Goal: Find specific page/section: Find specific page/section

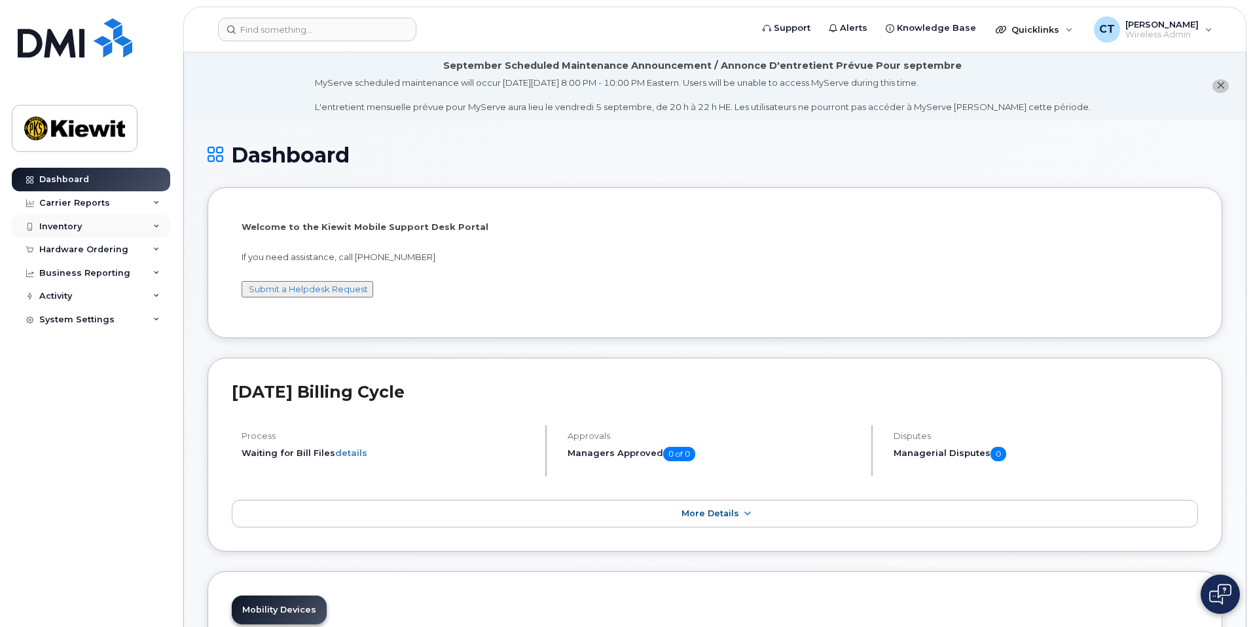
click at [128, 225] on div "Inventory" at bounding box center [91, 227] width 158 height 24
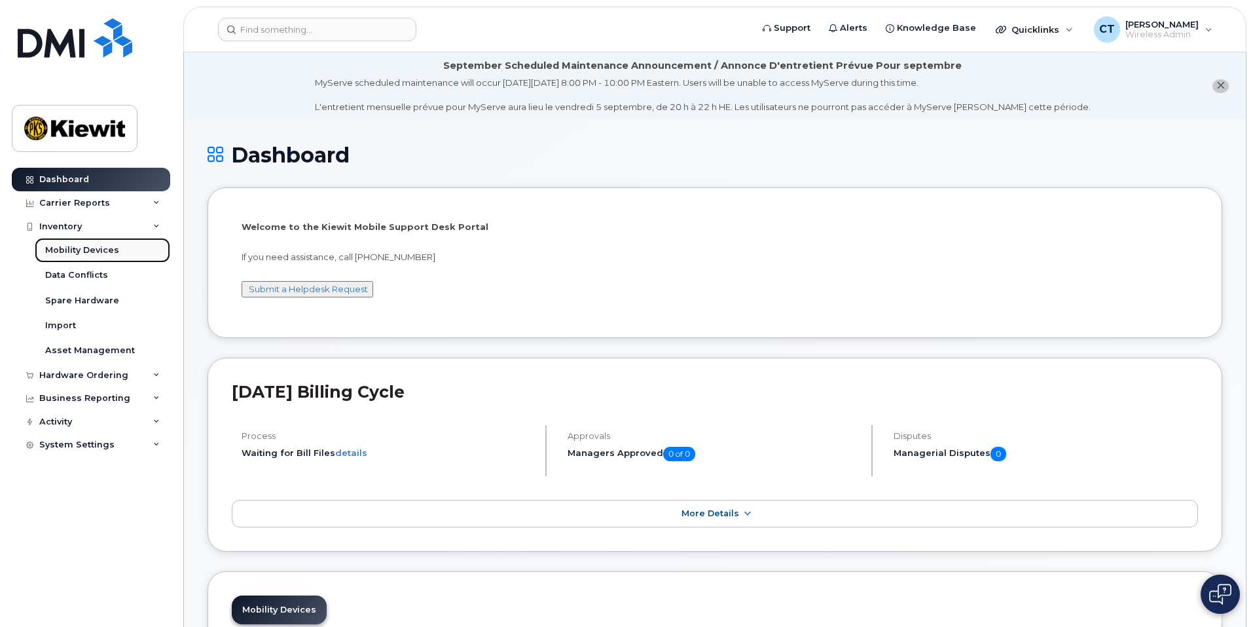
click at [100, 247] on div "Mobility Devices" at bounding box center [82, 250] width 74 height 12
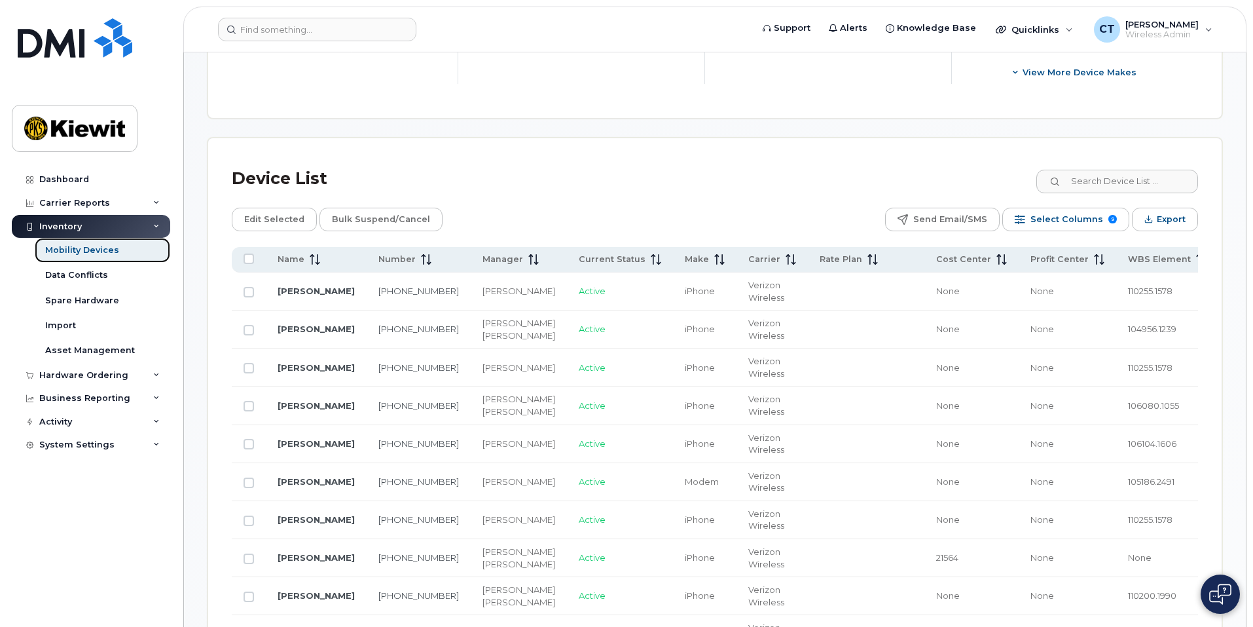
scroll to position [458, 0]
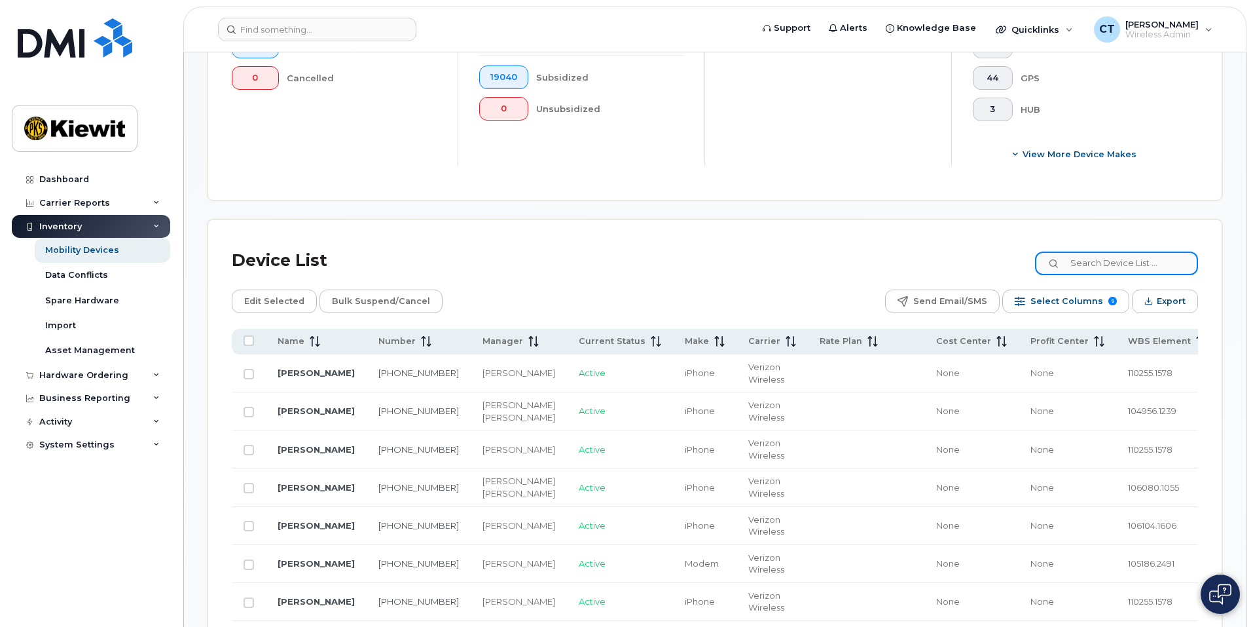
click at [1119, 251] on input at bounding box center [1116, 263] width 163 height 24
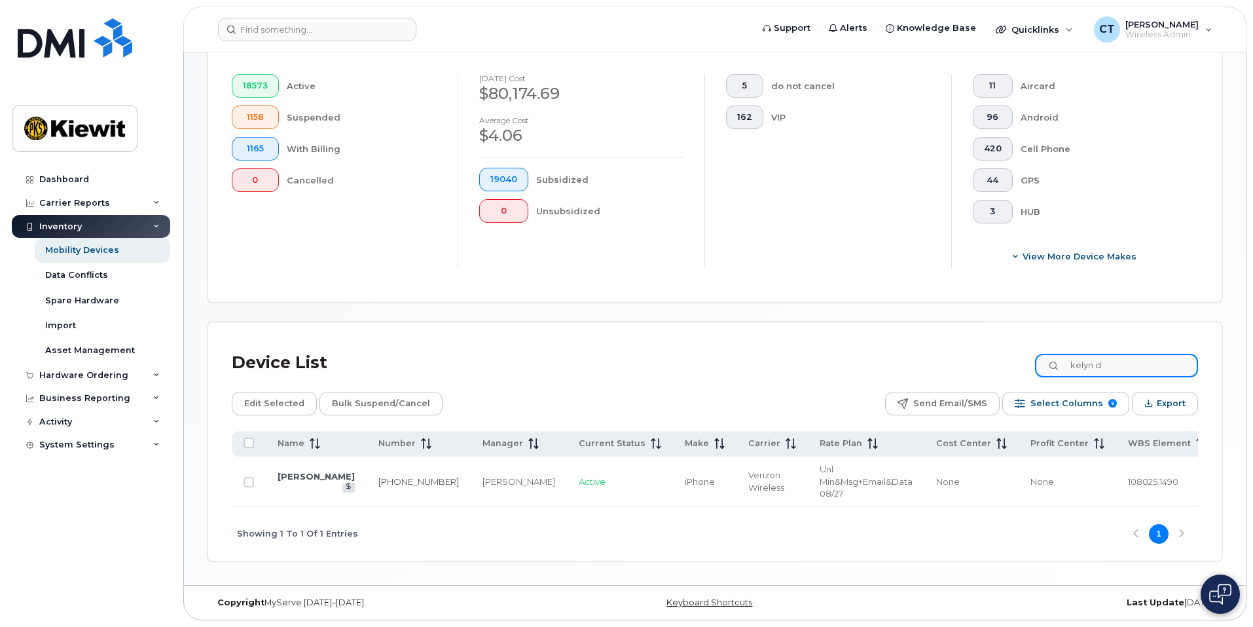
scroll to position [349, 0]
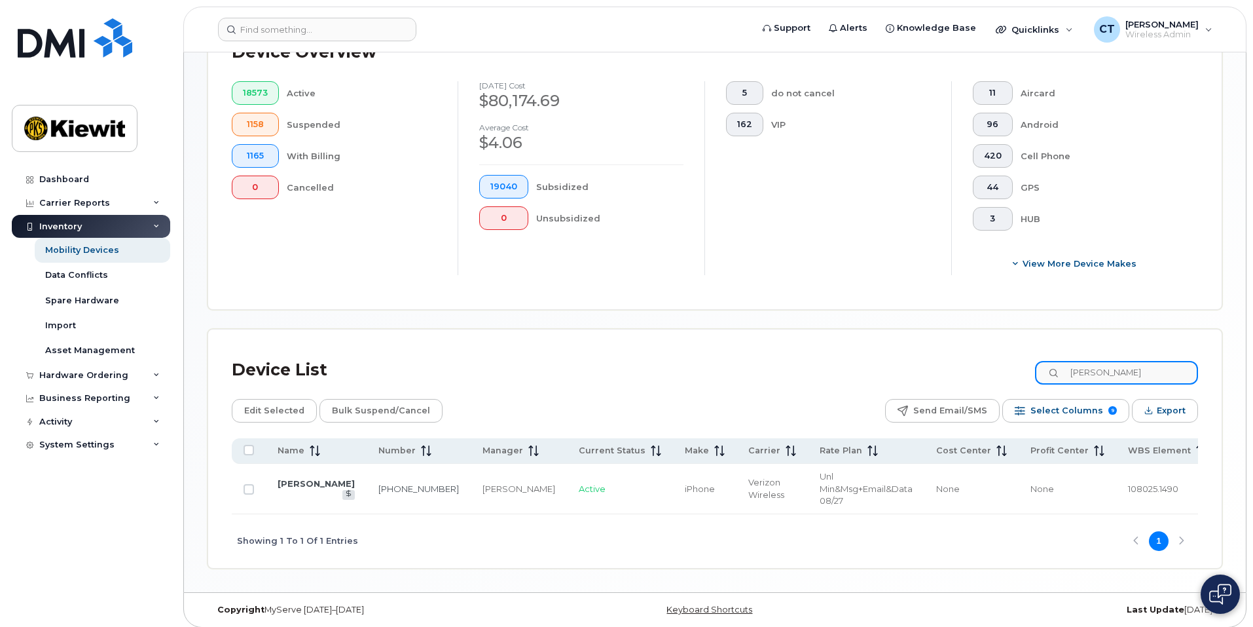
type input "[PERSON_NAME]"
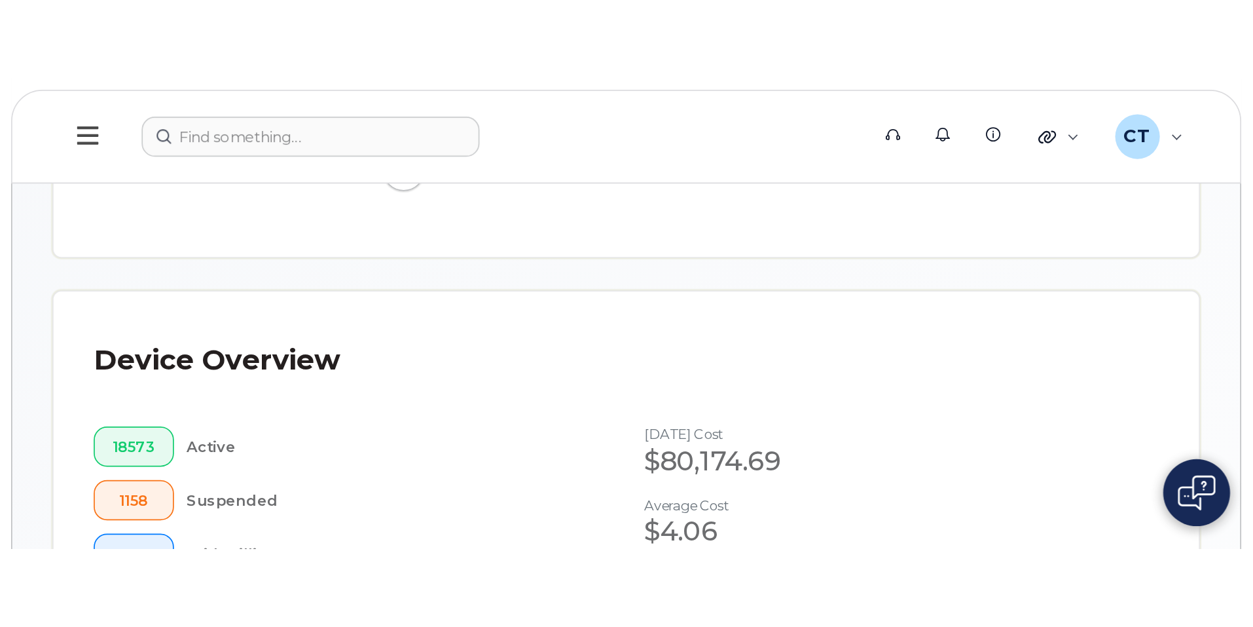
scroll to position [348, 0]
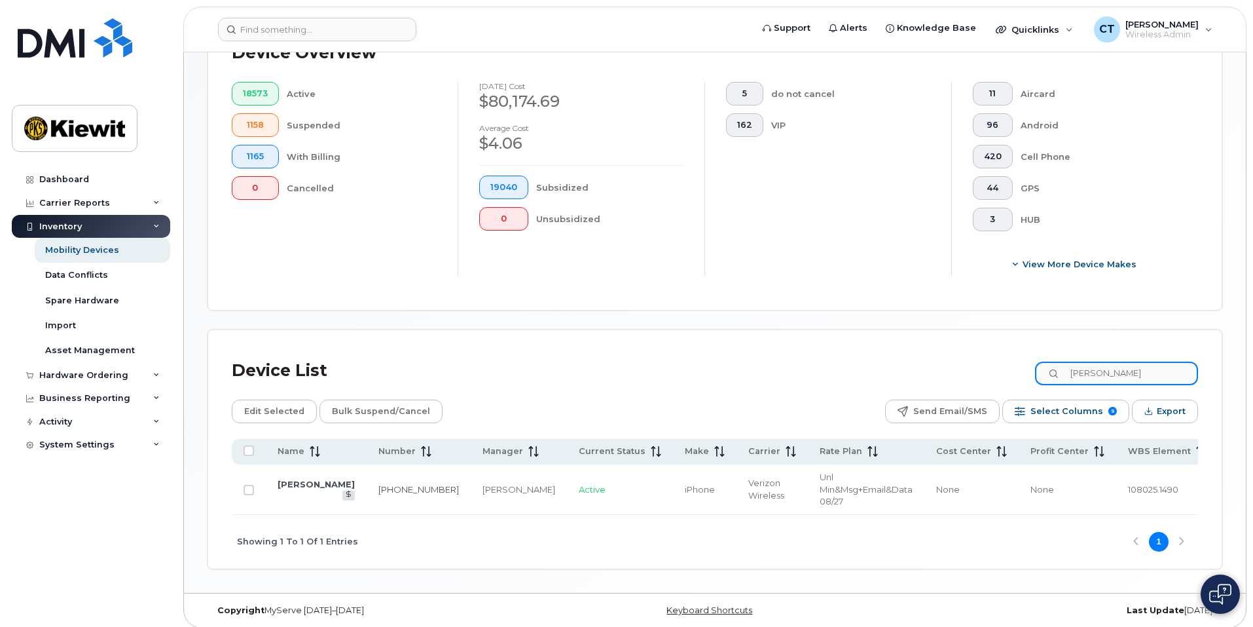
drag, startPoint x: 1141, startPoint y: 361, endPoint x: 1011, endPoint y: 359, distance: 129.6
click at [1011, 359] on div "Device List [PERSON_NAME]" at bounding box center [715, 371] width 966 height 34
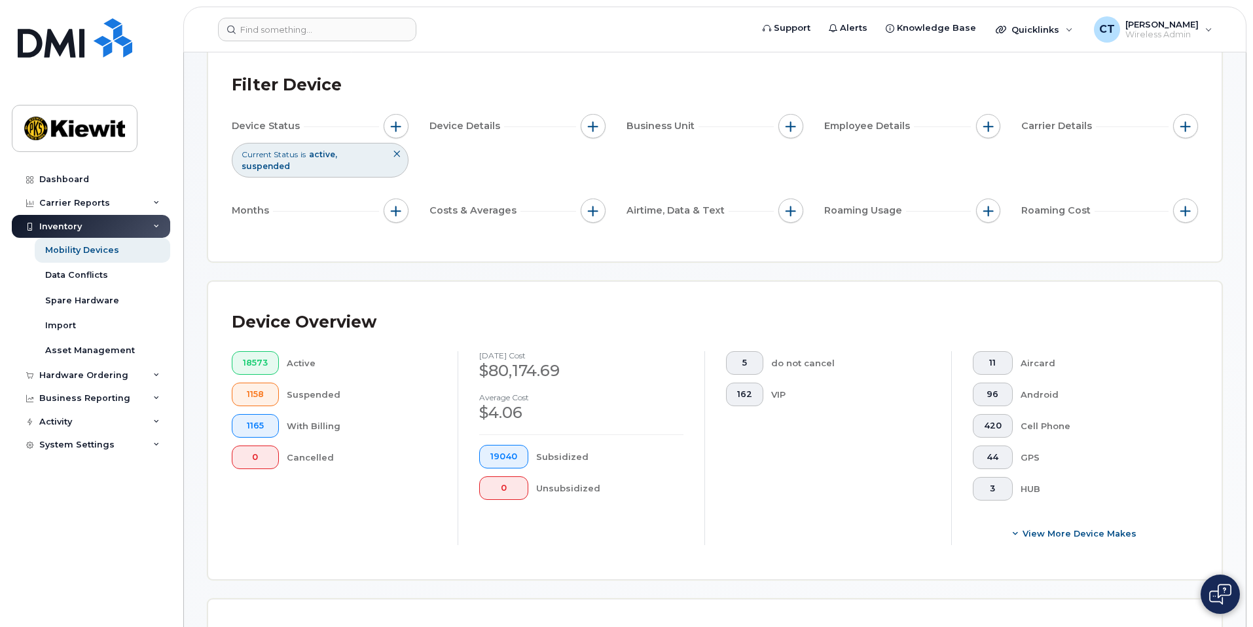
scroll to position [0, 0]
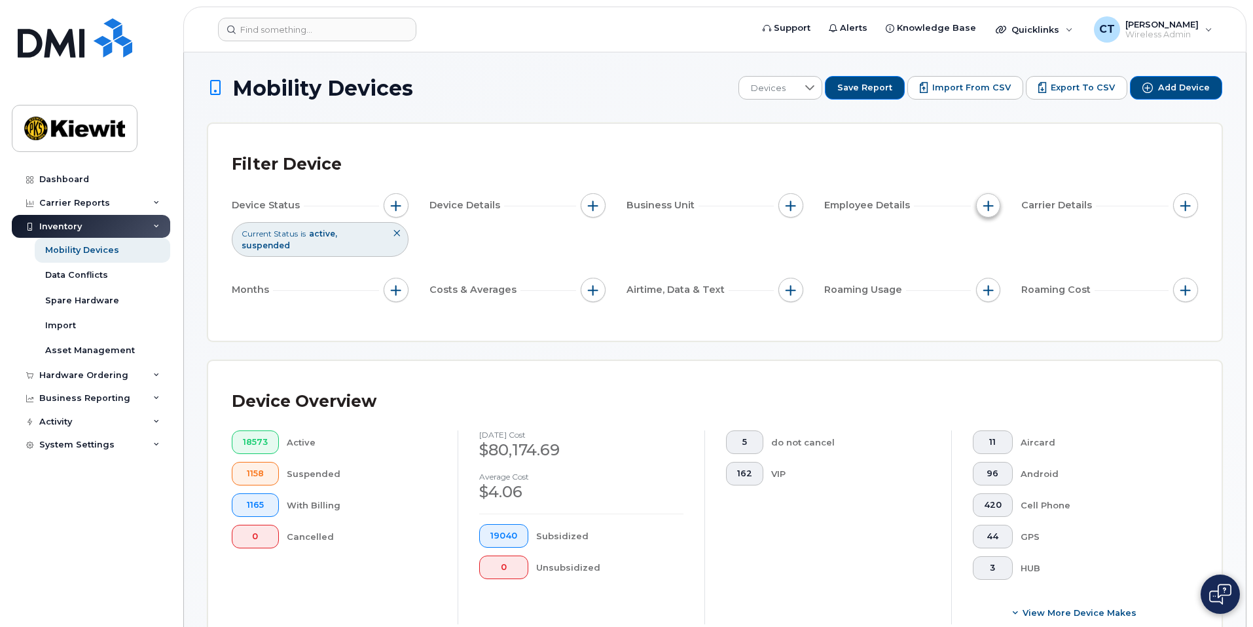
click at [984, 209] on span "button" at bounding box center [988, 205] width 10 height 10
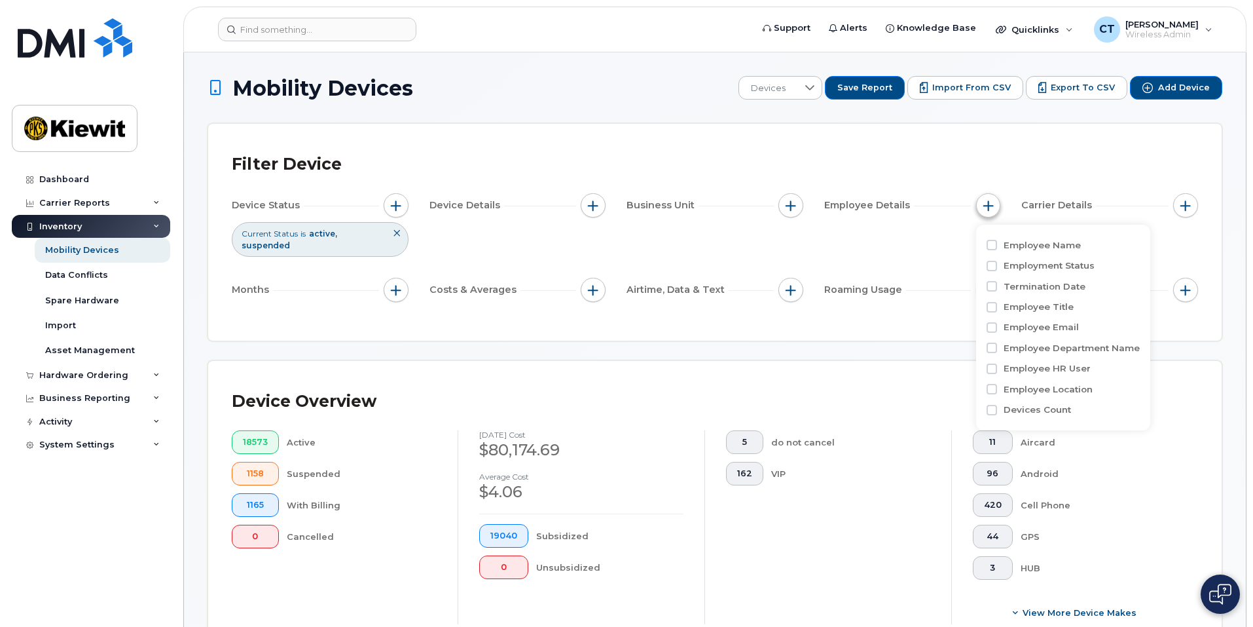
click at [984, 209] on span "button" at bounding box center [988, 205] width 10 height 10
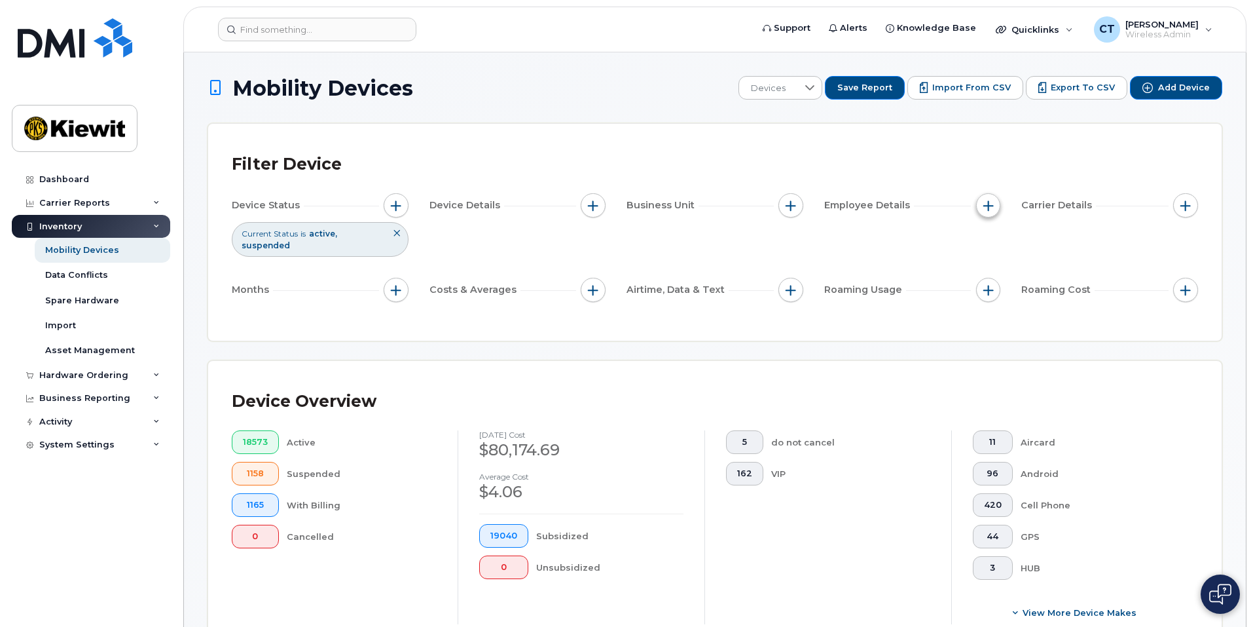
click at [984, 209] on span "button" at bounding box center [988, 205] width 10 height 10
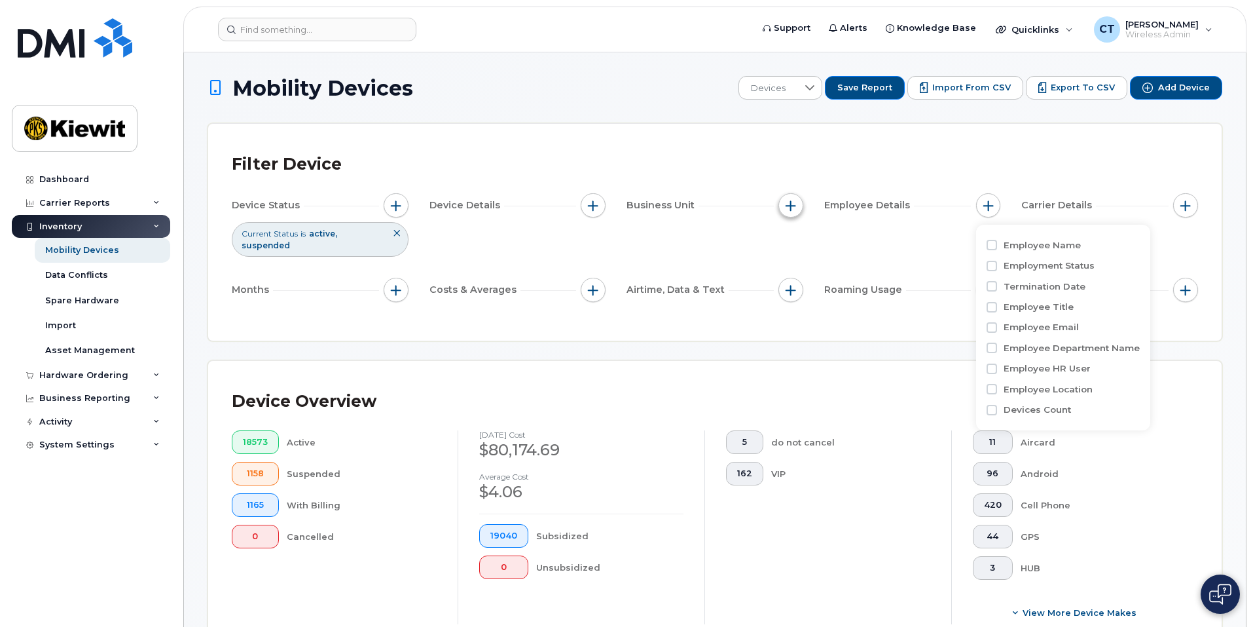
click at [786, 206] on span "button" at bounding box center [791, 205] width 10 height 10
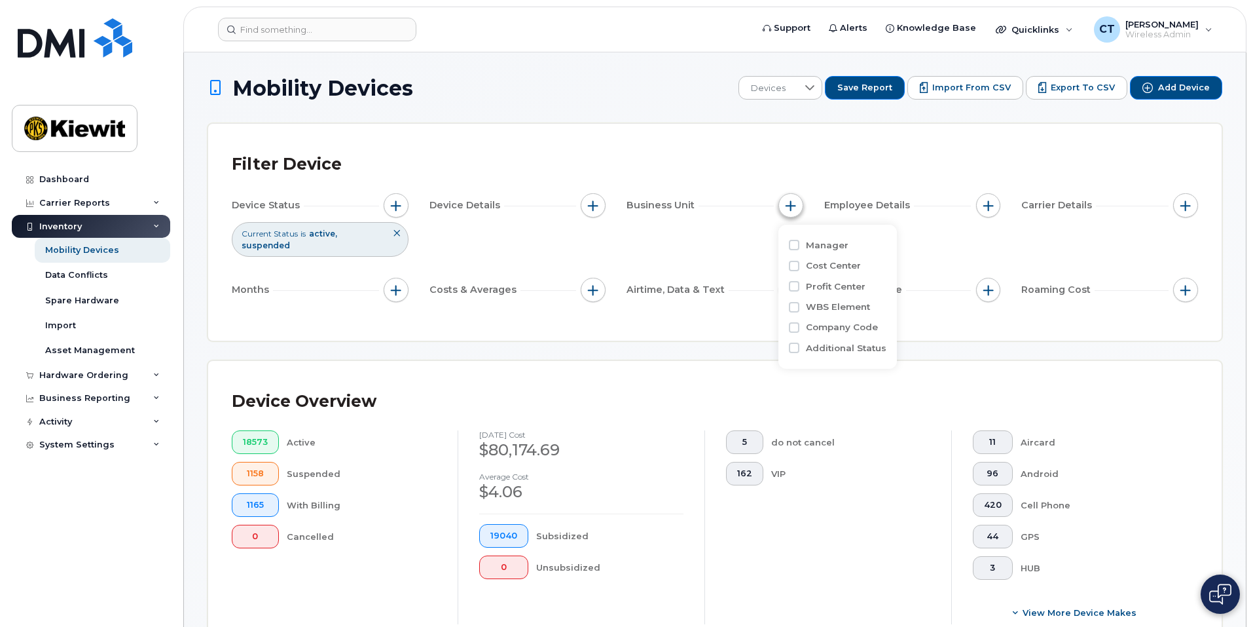
click at [786, 206] on span "button" at bounding box center [791, 205] width 10 height 10
click at [588, 209] on span "button" at bounding box center [593, 205] width 10 height 10
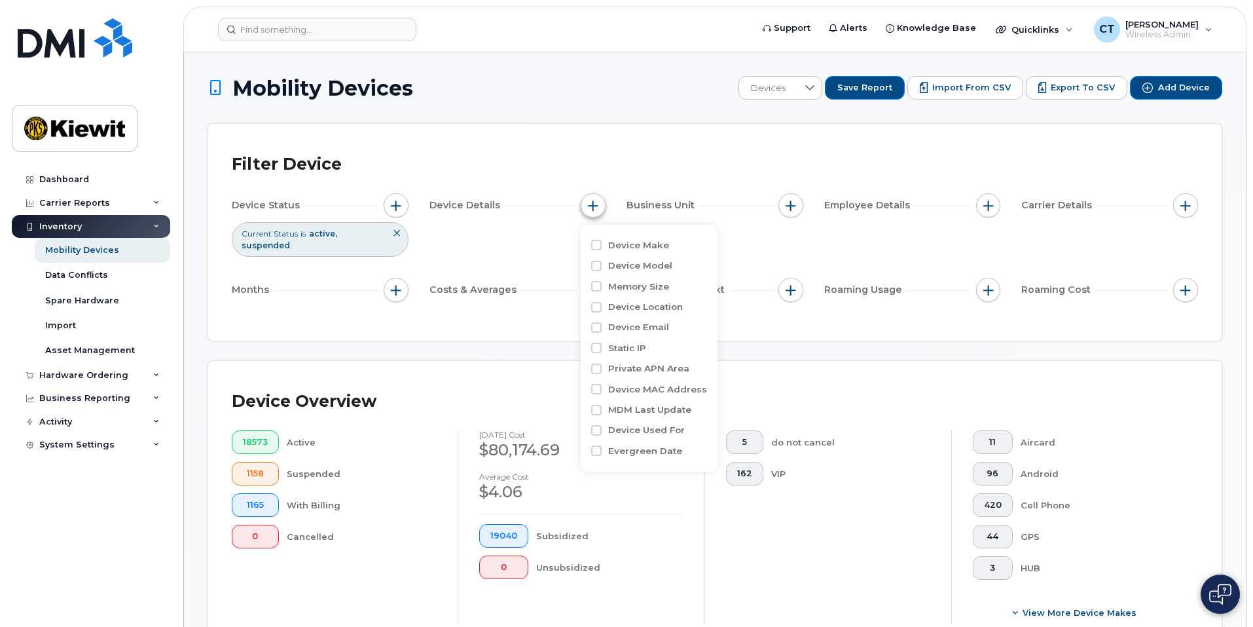
click at [588, 209] on span "button" at bounding box center [593, 205] width 10 height 10
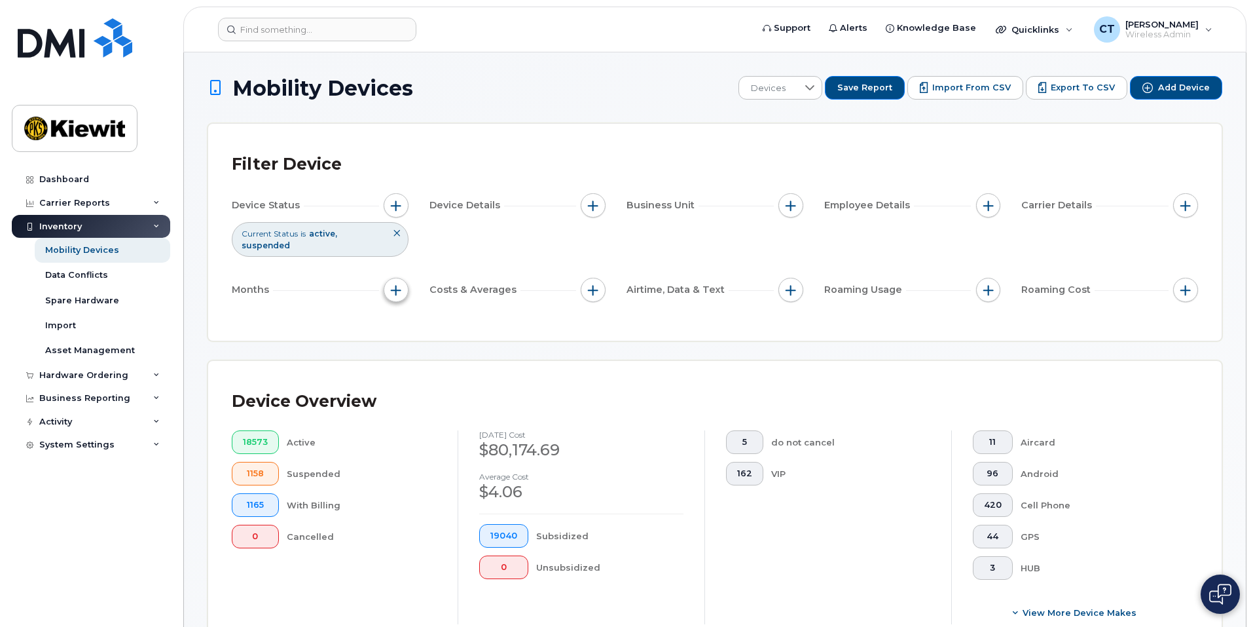
click at [395, 278] on button "button" at bounding box center [396, 290] width 25 height 25
click at [395, 285] on span "button" at bounding box center [396, 290] width 10 height 10
click at [403, 206] on button "button" at bounding box center [396, 205] width 25 height 25
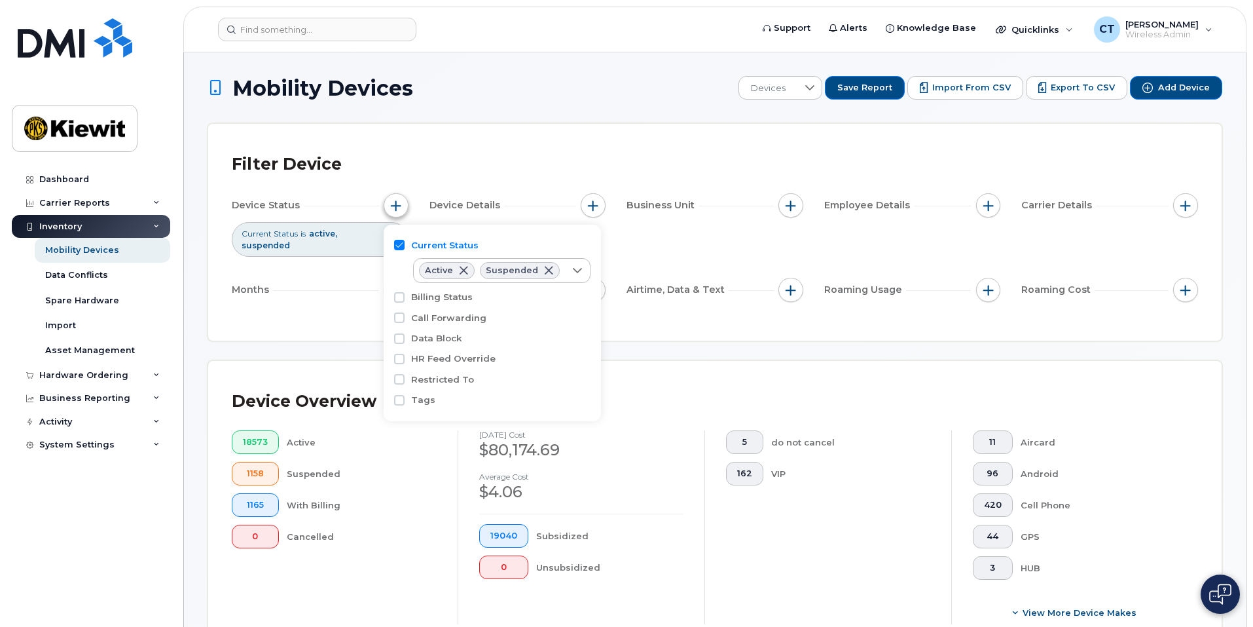
click at [403, 206] on button "button" at bounding box center [396, 205] width 25 height 25
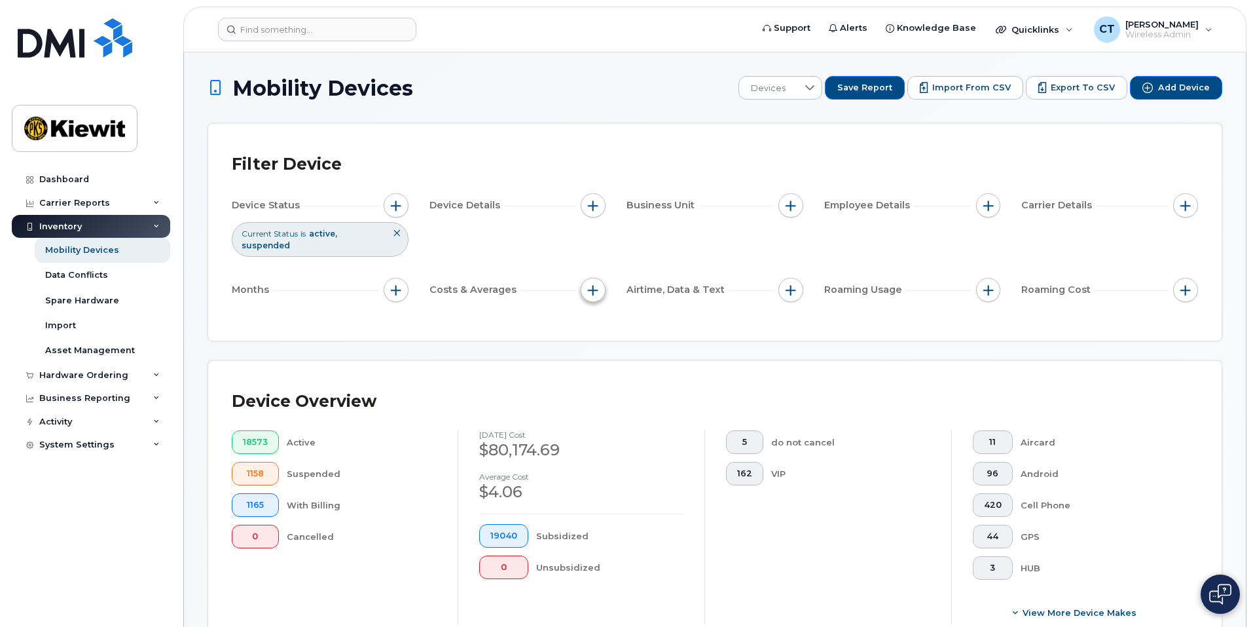
click at [601, 287] on button "button" at bounding box center [593, 290] width 25 height 25
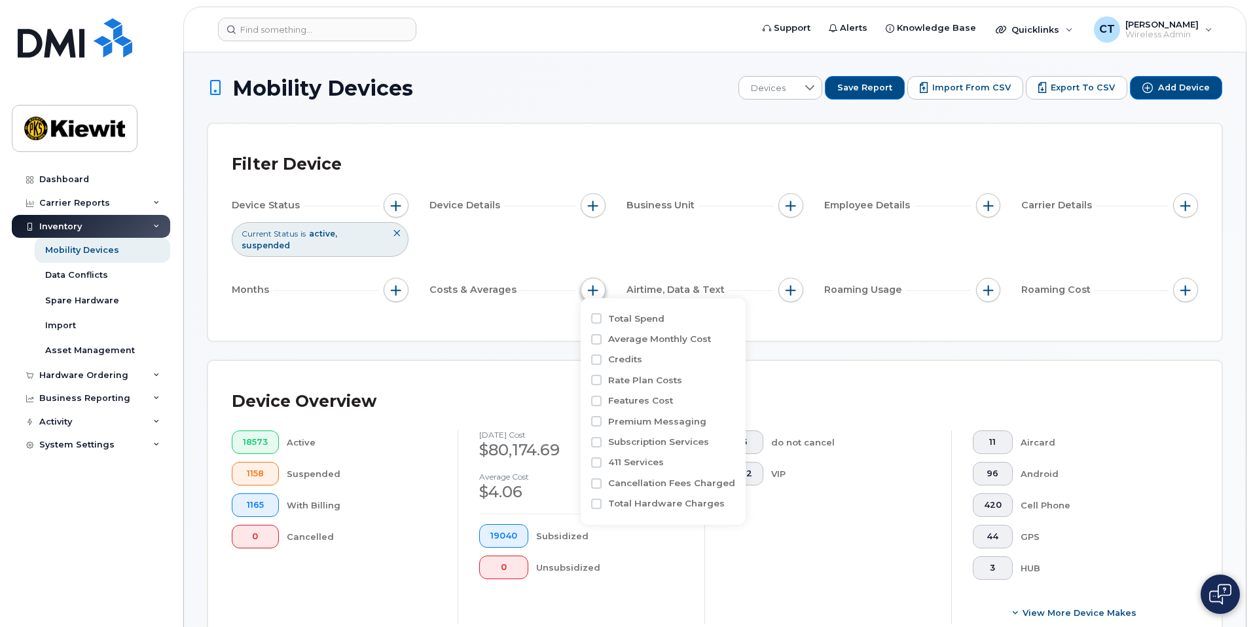
click at [598, 285] on span "button" at bounding box center [593, 290] width 10 height 10
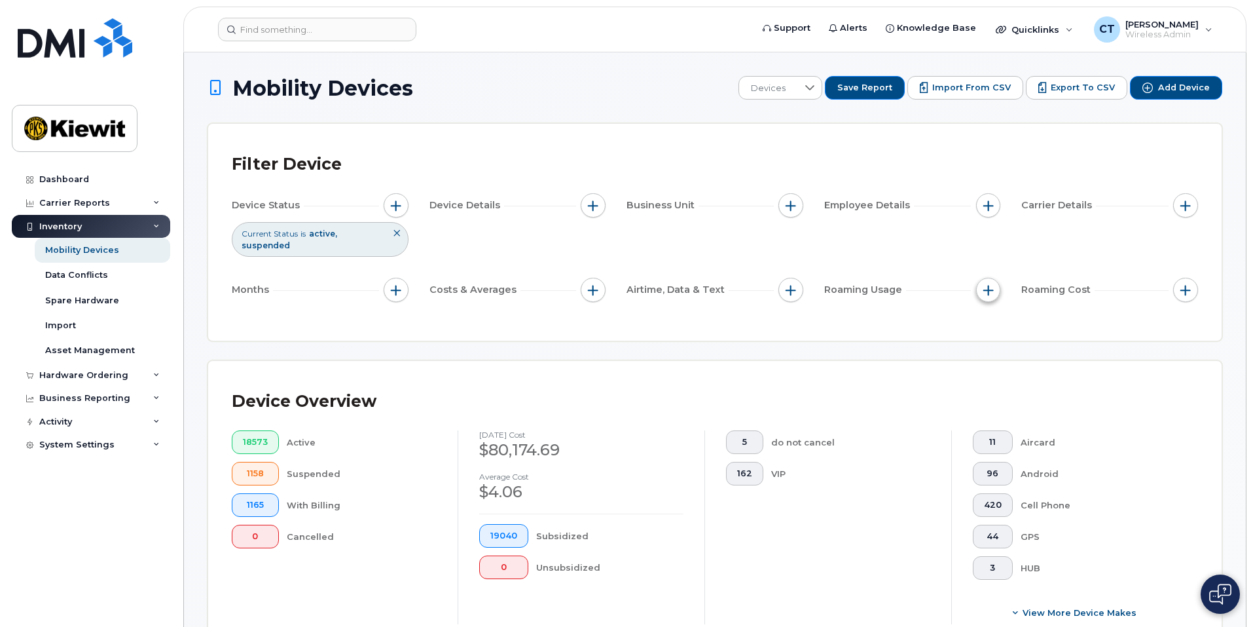
click at [981, 278] on button "button" at bounding box center [988, 290] width 25 height 25
click at [1189, 210] on span "button" at bounding box center [1185, 205] width 10 height 10
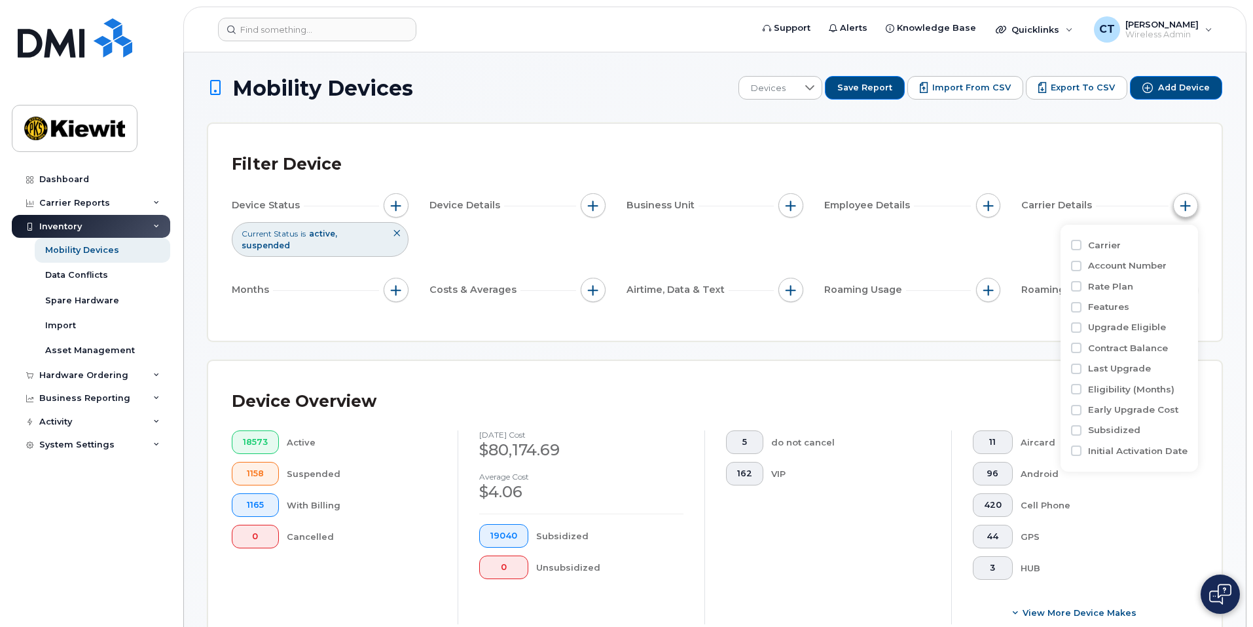
click at [1189, 211] on button "button" at bounding box center [1185, 205] width 25 height 25
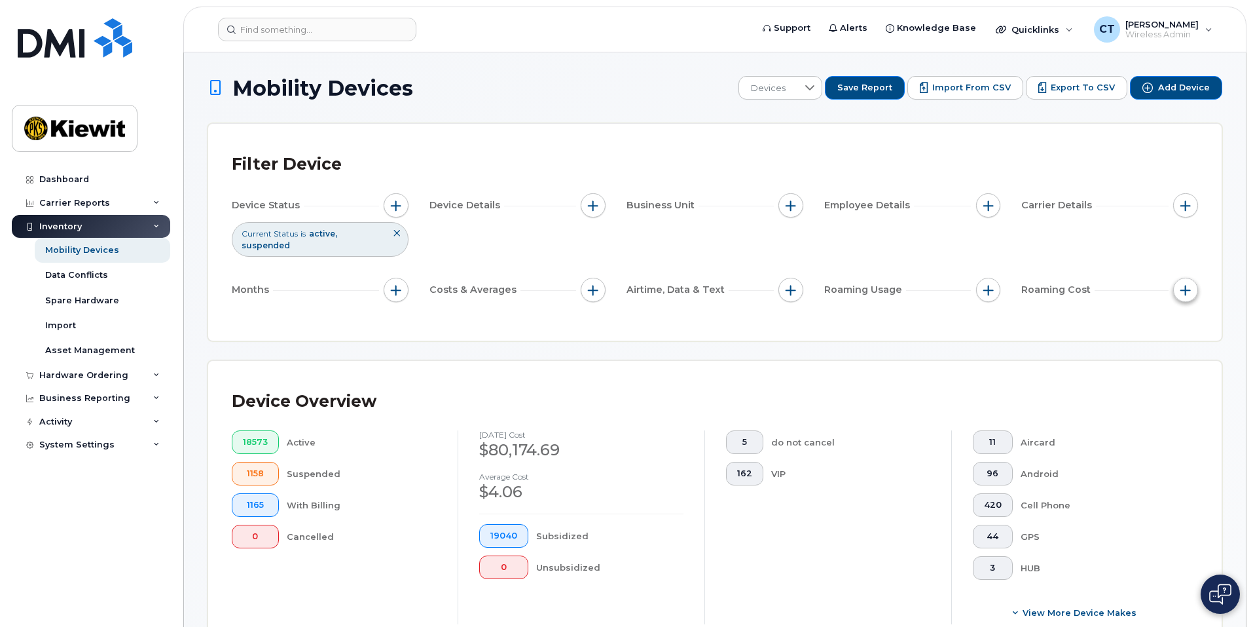
click at [1187, 285] on span "button" at bounding box center [1185, 290] width 10 height 10
click at [1185, 285] on span "button" at bounding box center [1185, 290] width 10 height 10
